Goal: Task Accomplishment & Management: Manage account settings

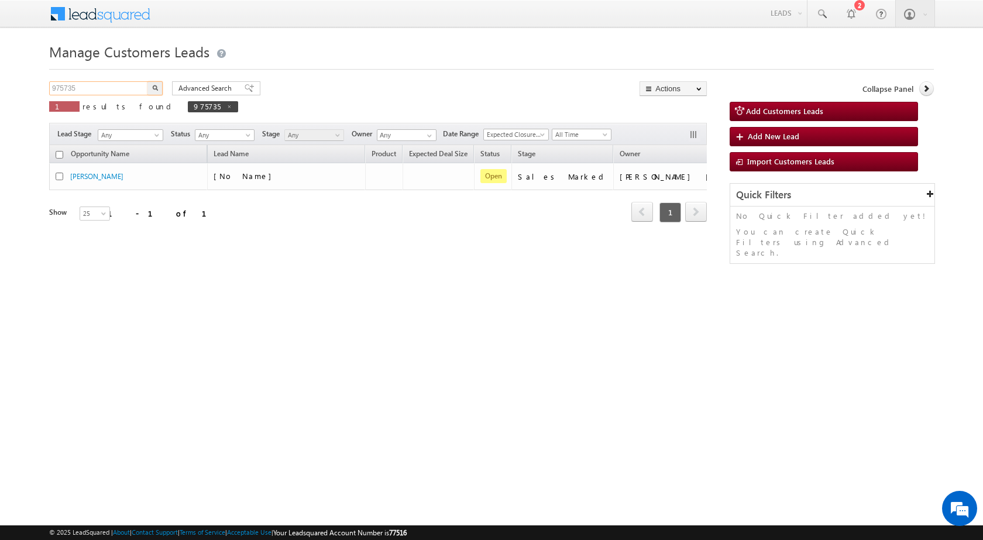
drag, startPoint x: 57, startPoint y: 89, endPoint x: 0, endPoint y: 97, distance: 57.9
click at [0, 97] on body "Menu [PERSON_NAME] sitar a6@ks erve." at bounding box center [491, 166] width 983 height 332
paste input "8176"
type input "978176"
click at [147, 81] on button "button" at bounding box center [154, 88] width 15 height 14
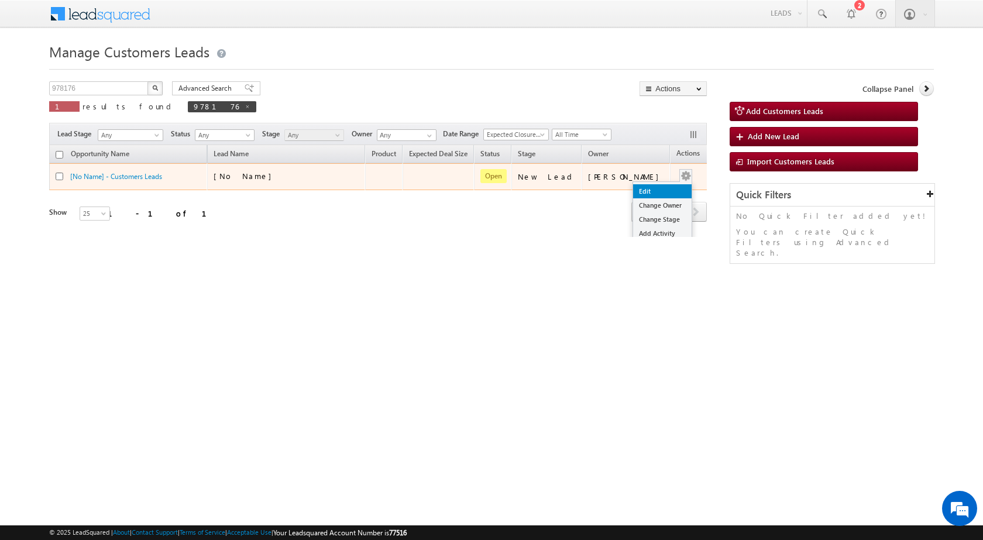
click at [660, 190] on link "Edit" at bounding box center [662, 191] width 59 height 14
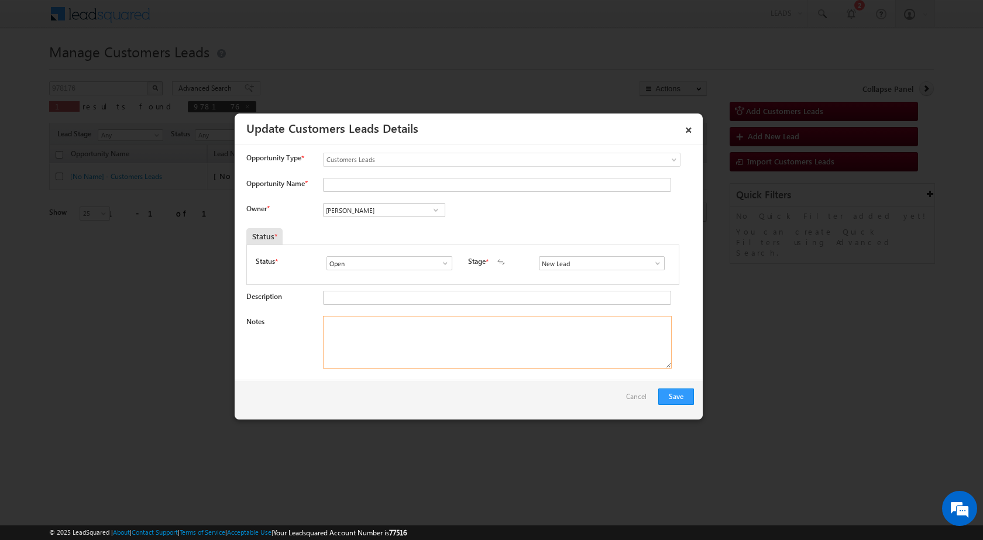
click at [438, 341] on textarea "Notes" at bounding box center [497, 342] width 349 height 53
paste textarea "978176 / SANJAY / 7275956313 / CONSTRUCTION / OWNER - FATHER - AGE - [DEMOGRAPH…"
type textarea "978176 / SANJAY / 7275956313 / CONSTRUCTION / OWNER - FATHER - AGE - [DEMOGRAPH…"
click at [652, 264] on span at bounding box center [658, 263] width 12 height 9
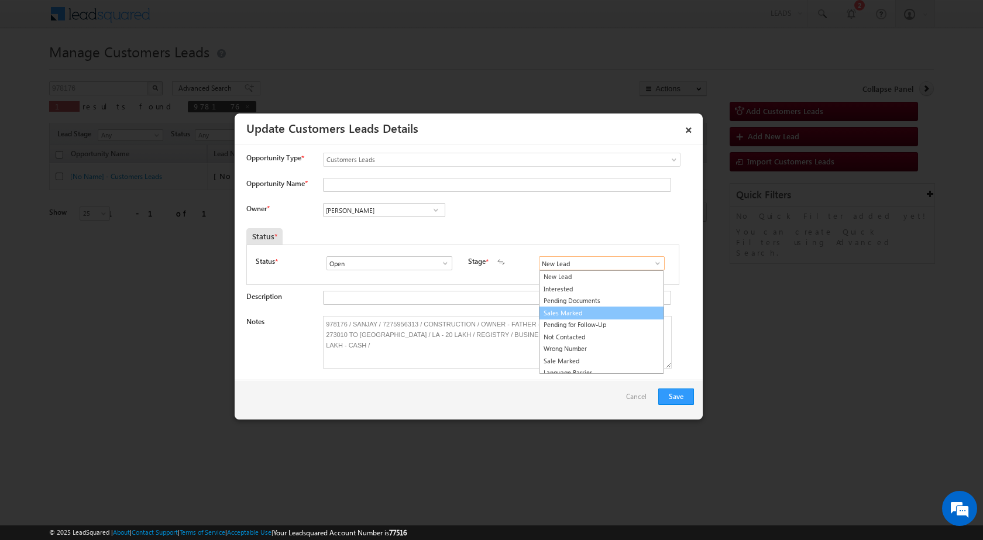
click at [598, 308] on link "Sales Marked" at bounding box center [601, 313] width 125 height 13
type input "Sales Marked"
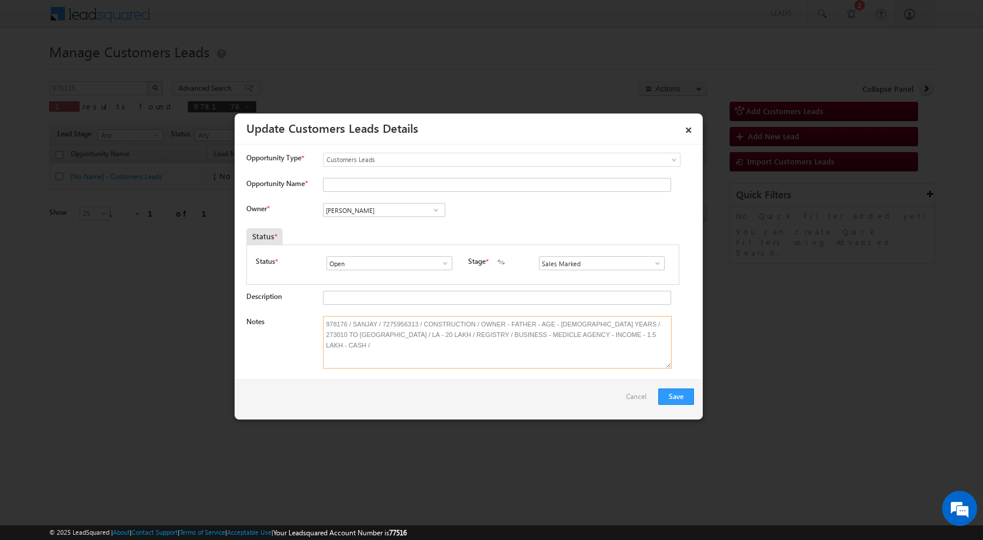
click at [370, 325] on textarea "978176 / SANJAY / 7275956313 / CONSTRUCTION / OWNER - FATHER - AGE - [DEMOGRAPH…" at bounding box center [497, 342] width 349 height 53
drag, startPoint x: 349, startPoint y: 186, endPoint x: 353, endPoint y: 191, distance: 6.7
click at [349, 186] on input "Opportunity Name *" at bounding box center [497, 185] width 348 height 14
paste input "SANJAY"
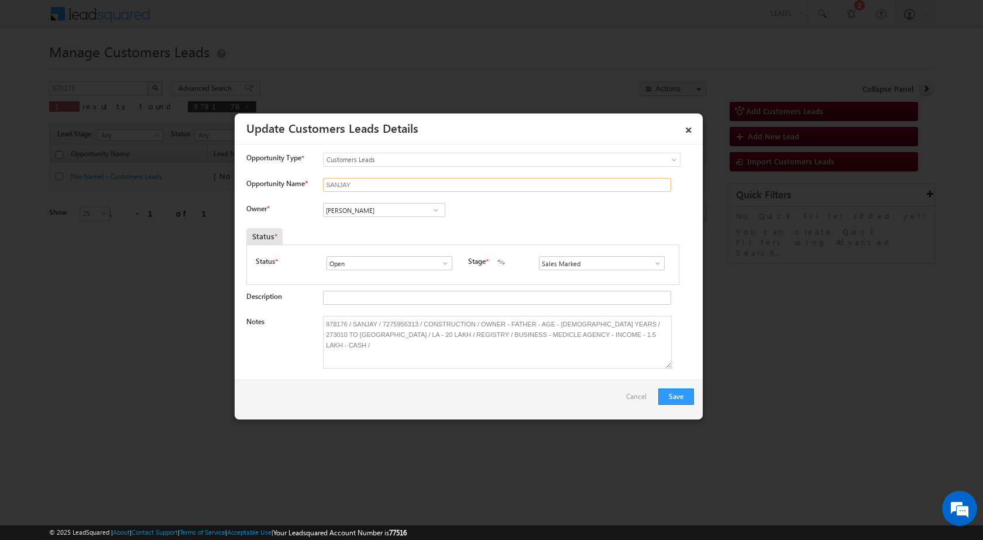
type input "SANJAY"
click at [373, 217] on input "[PERSON_NAME]" at bounding box center [384, 210] width 122 height 14
paste input "[PERSON_NAME][EMAIL_ADDRESS][DOMAIN_NAME]"
click at [373, 226] on link "[PERSON_NAME] [PERSON_NAME][EMAIL_ADDRESS][DOMAIN_NAME]" at bounding box center [384, 228] width 122 height 22
type input "[PERSON_NAME]"
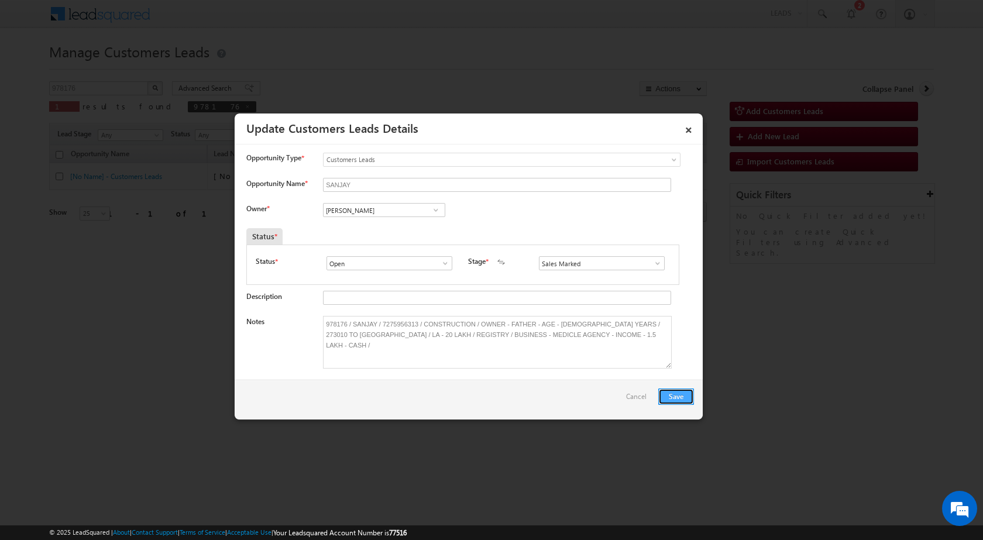
click at [678, 399] on button "Save" at bounding box center [676, 397] width 36 height 16
